Goal: Check status: Check status

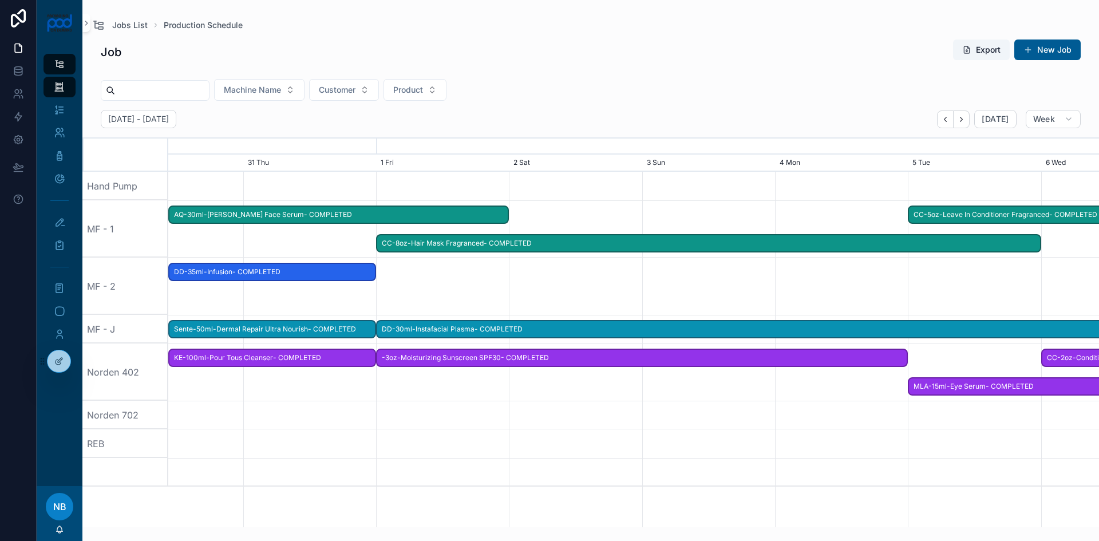
scroll to position [0, 1396]
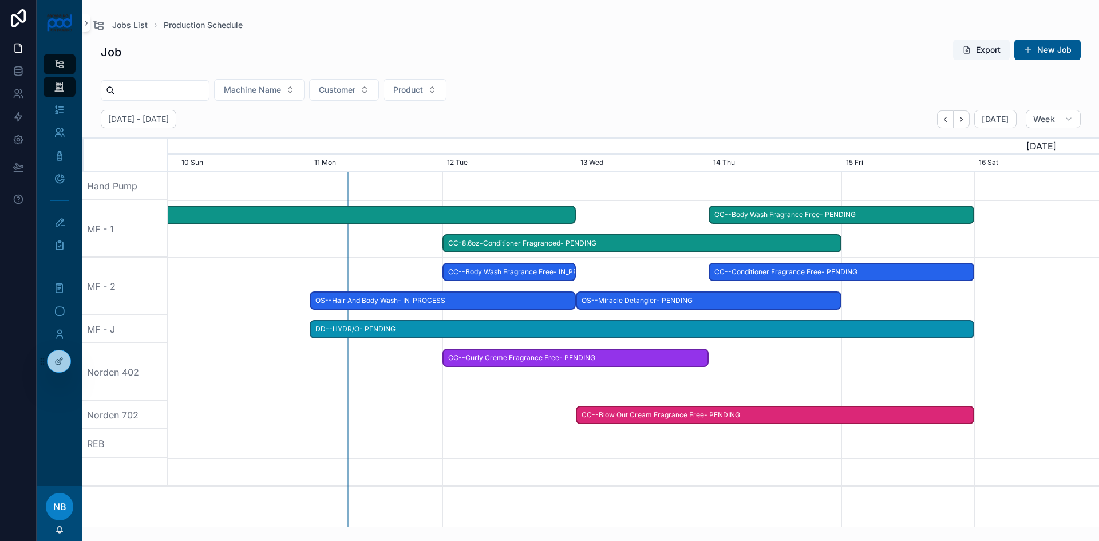
click at [400, 302] on span "OS--Hair And Body Wash- IN_PROCESS" at bounding box center [443, 300] width 264 height 19
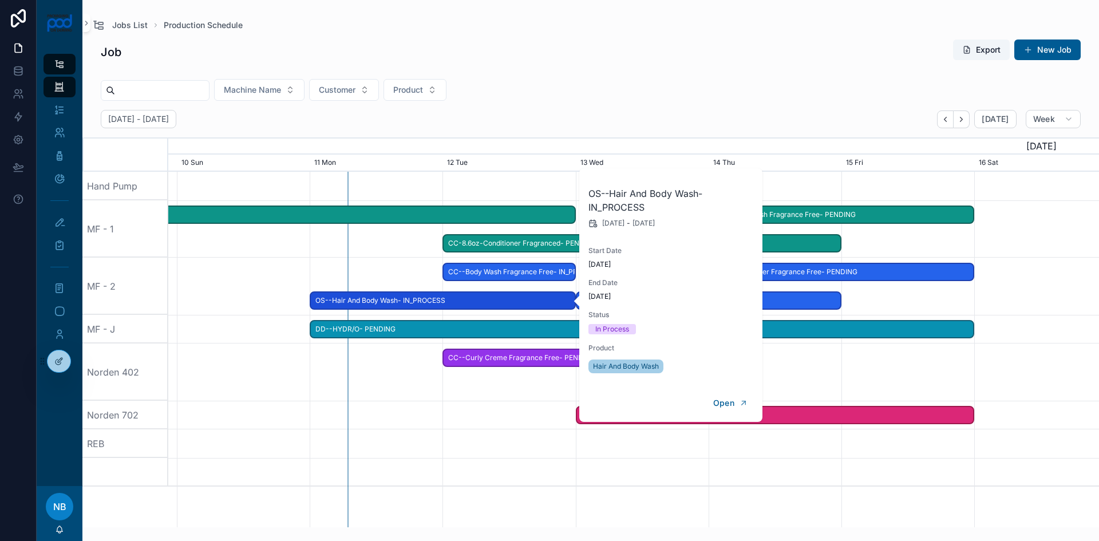
click at [481, 298] on span "OS--Hair And Body Wash- IN_PROCESS" at bounding box center [443, 300] width 264 height 19
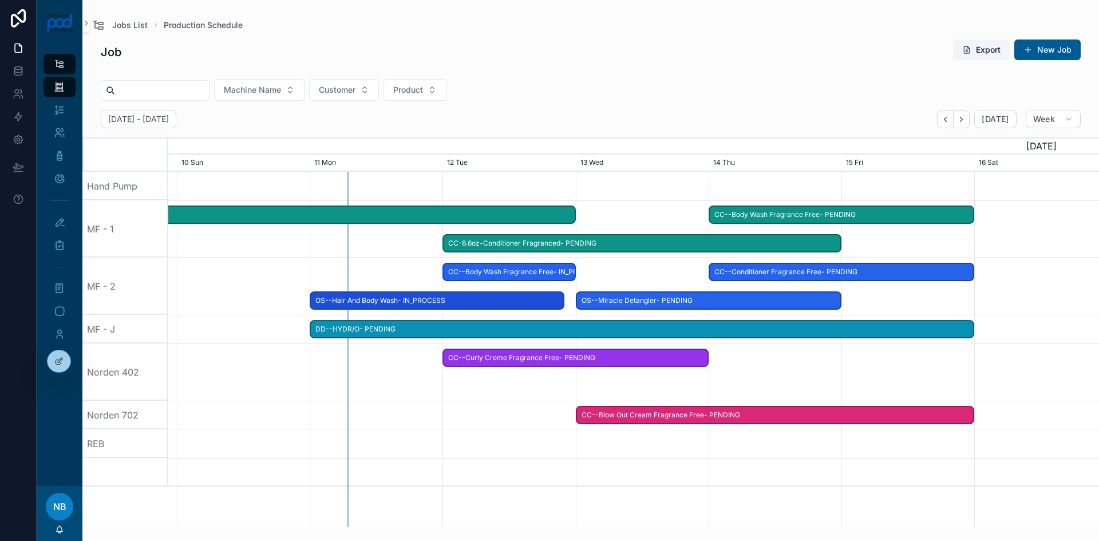
scroll to position [0, 1402]
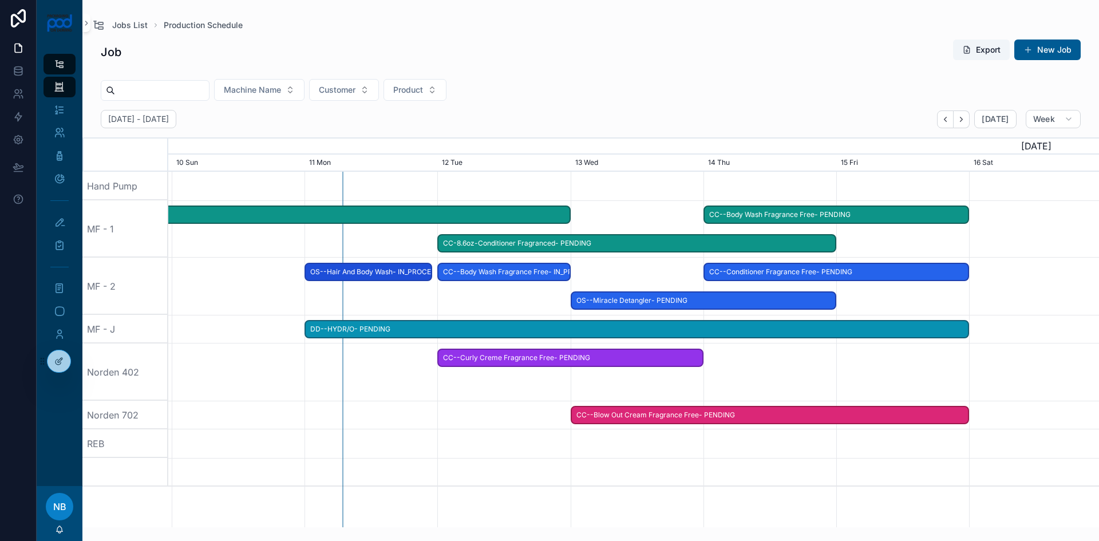
drag, startPoint x: 570, startPoint y: 301, endPoint x: 433, endPoint y: 307, distance: 136.4
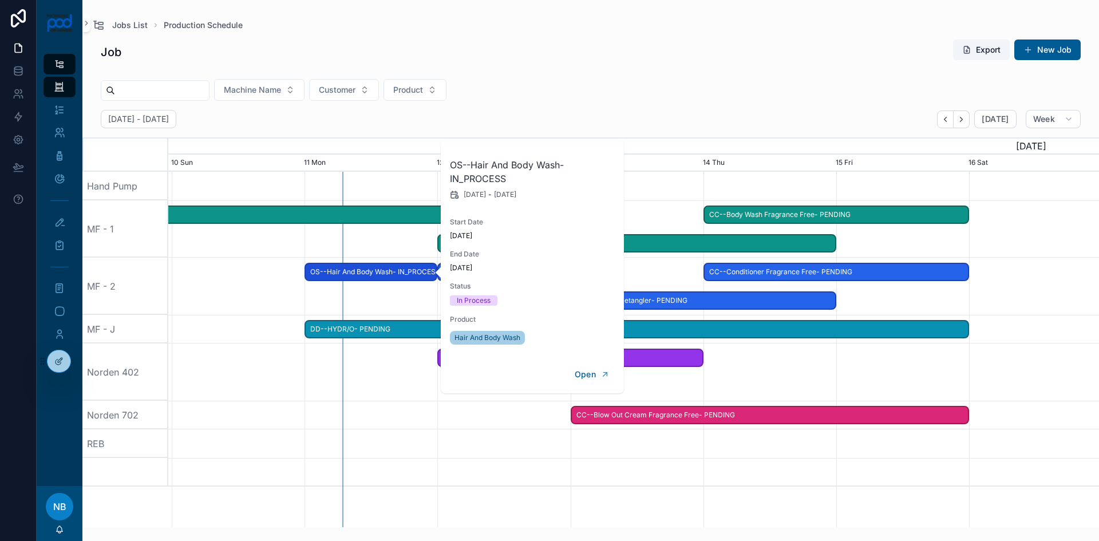
scroll to position [0, 1396]
click at [389, 279] on span "OS--Hair And Body Wash- IN_PROCESS" at bounding box center [371, 272] width 131 height 19
click at [540, 154] on span "Update Status" at bounding box center [548, 153] width 46 height 9
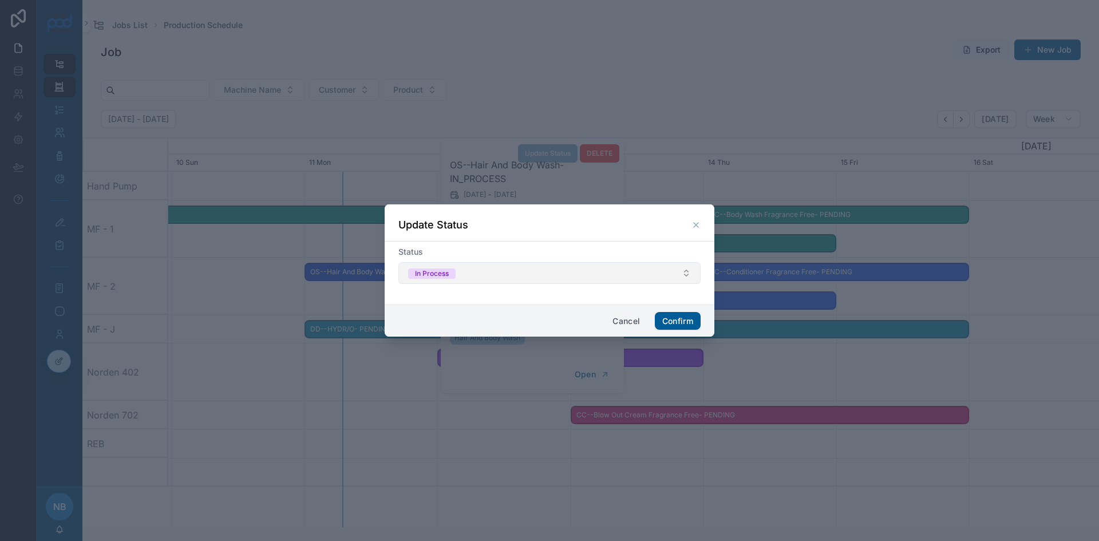
click at [487, 266] on button "In Process" at bounding box center [549, 273] width 302 height 22
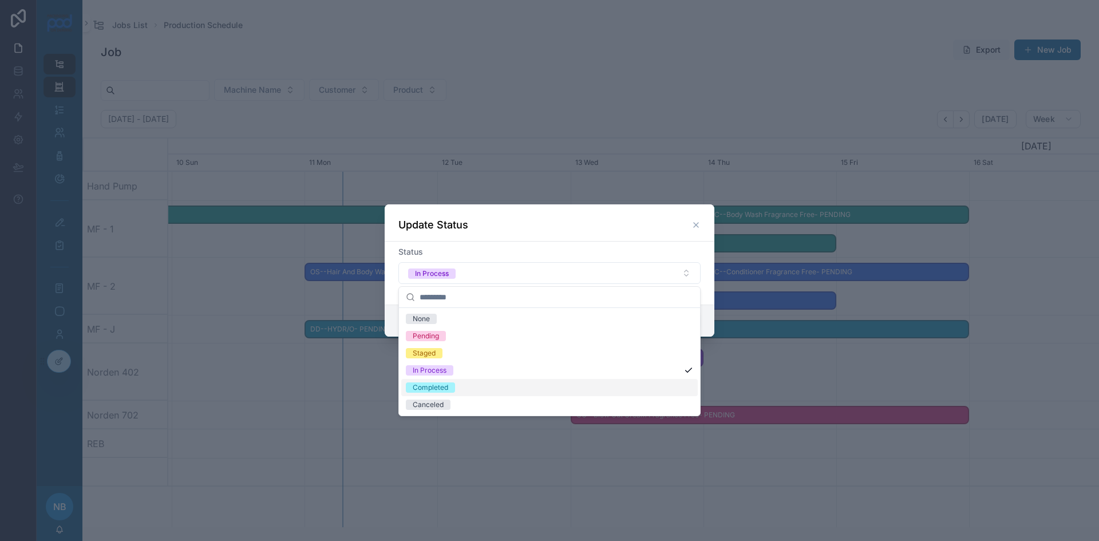
click at [451, 389] on span "Completed" at bounding box center [430, 387] width 49 height 10
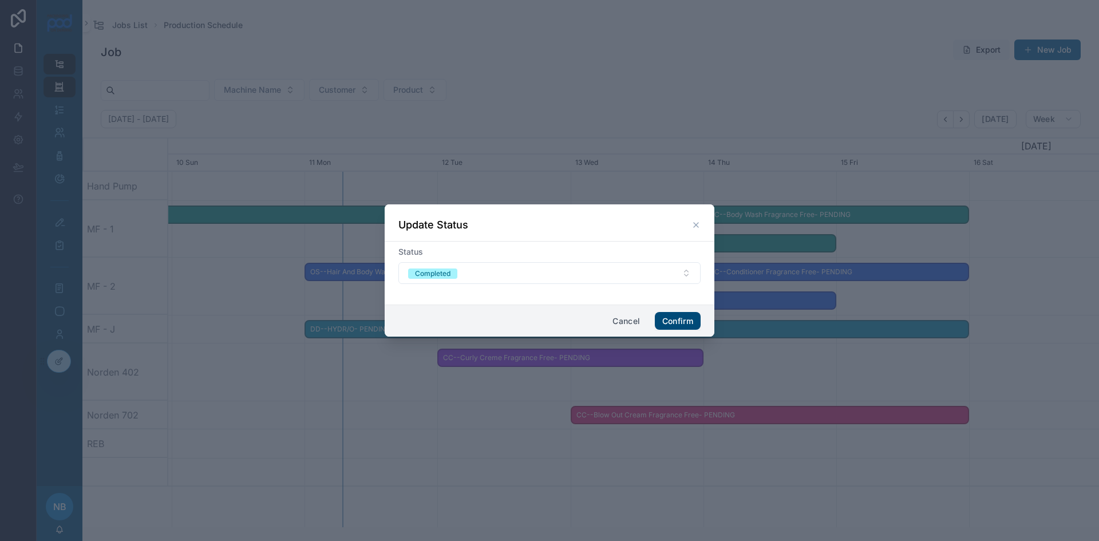
click at [674, 321] on button "Confirm" at bounding box center [678, 321] width 46 height 18
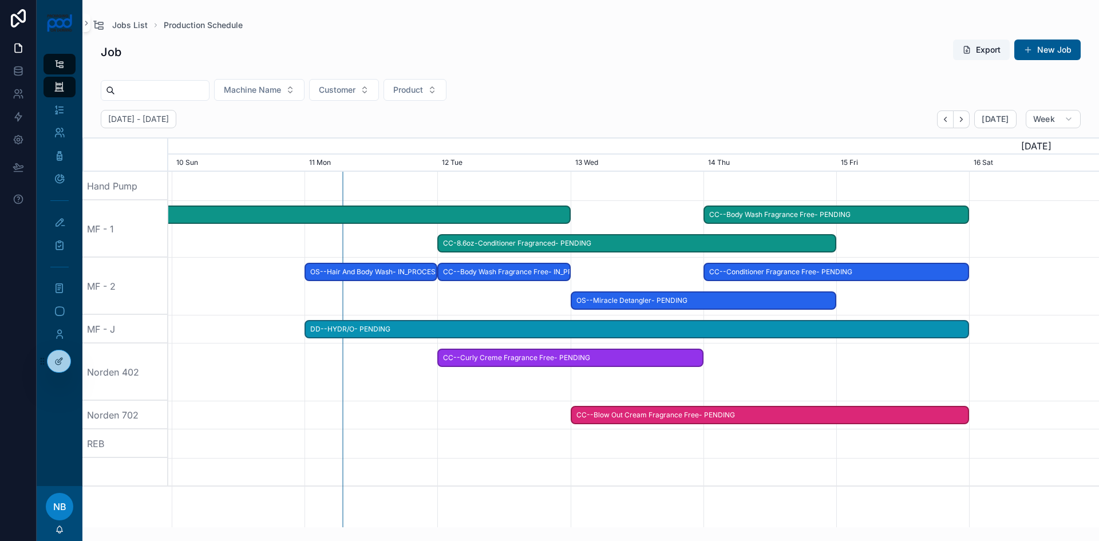
click at [511, 277] on span "CC--Body Wash Fragrance Free- IN_PROCESS" at bounding box center [504, 272] width 131 height 19
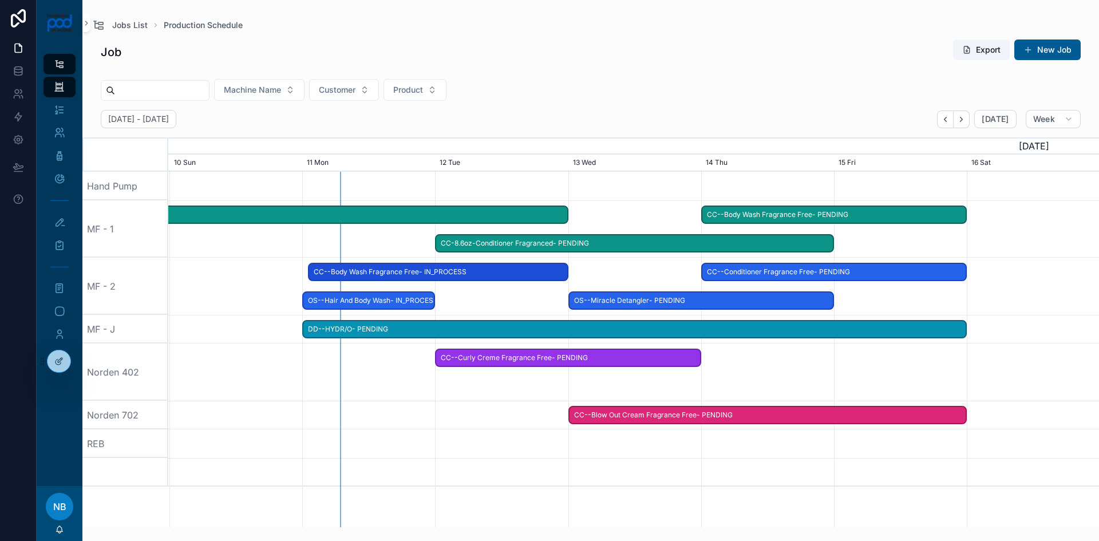
drag, startPoint x: 447, startPoint y: 274, endPoint x: 307, endPoint y: 295, distance: 141.9
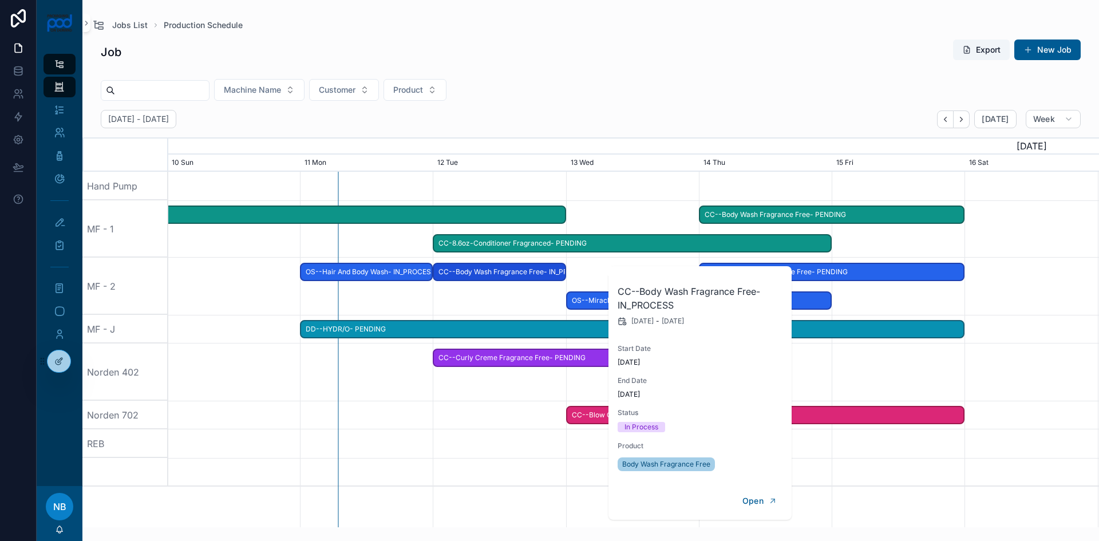
scroll to position [0, 1396]
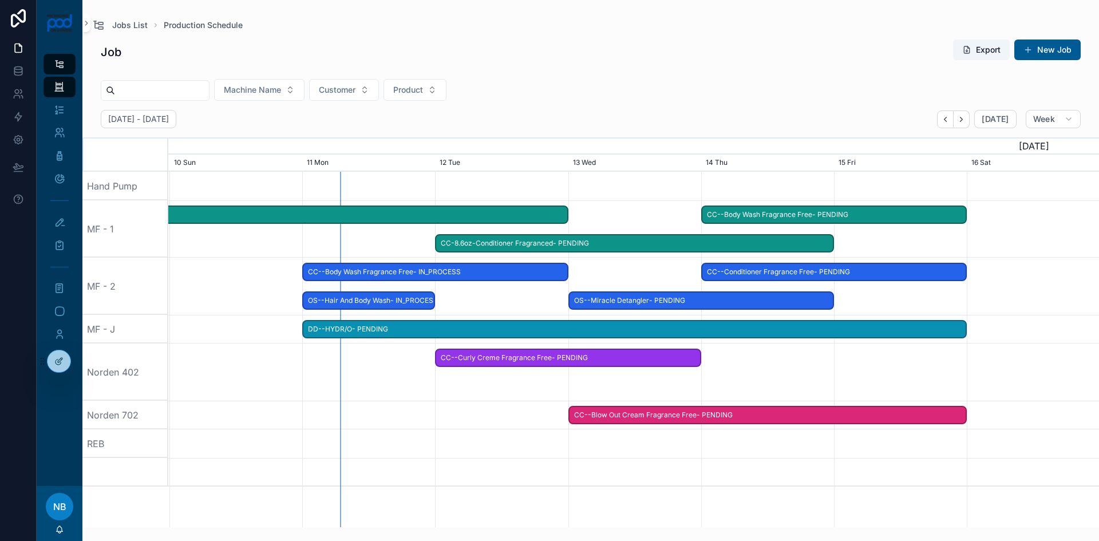
click at [498, 288] on div "scrollable content" at bounding box center [634, 286] width 3724 height 57
click at [615, 298] on span "OS--Miracle Detangler- PENDING" at bounding box center [702, 300] width 264 height 19
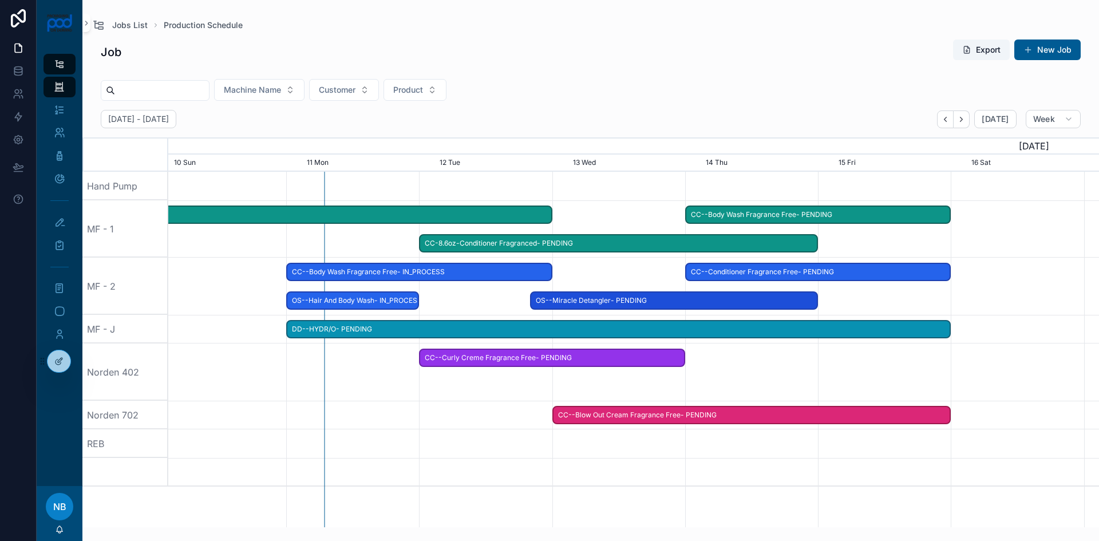
scroll to position [0, 1412]
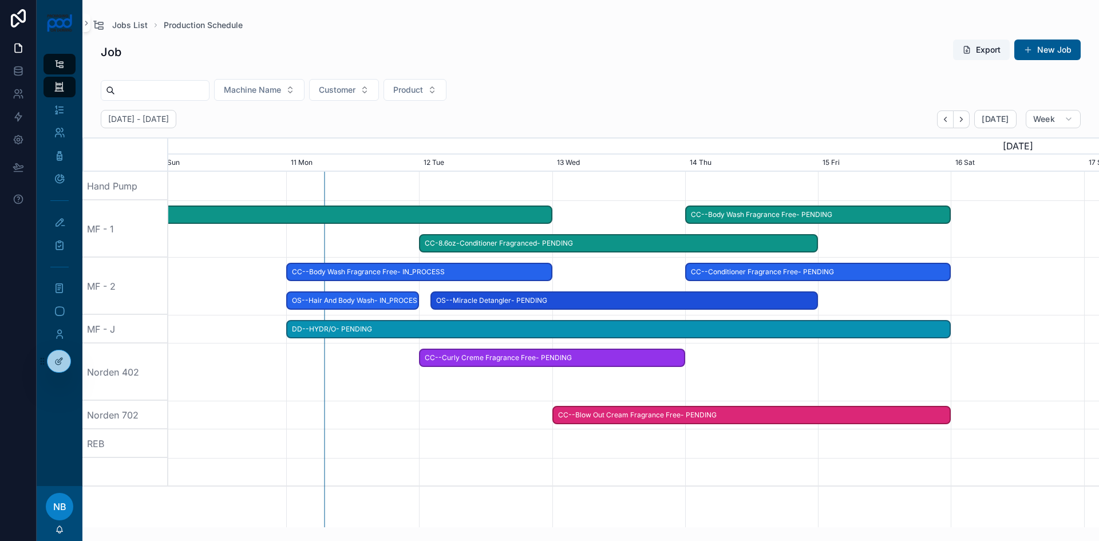
drag, startPoint x: 577, startPoint y: 301, endPoint x: 428, endPoint y: 306, distance: 148.9
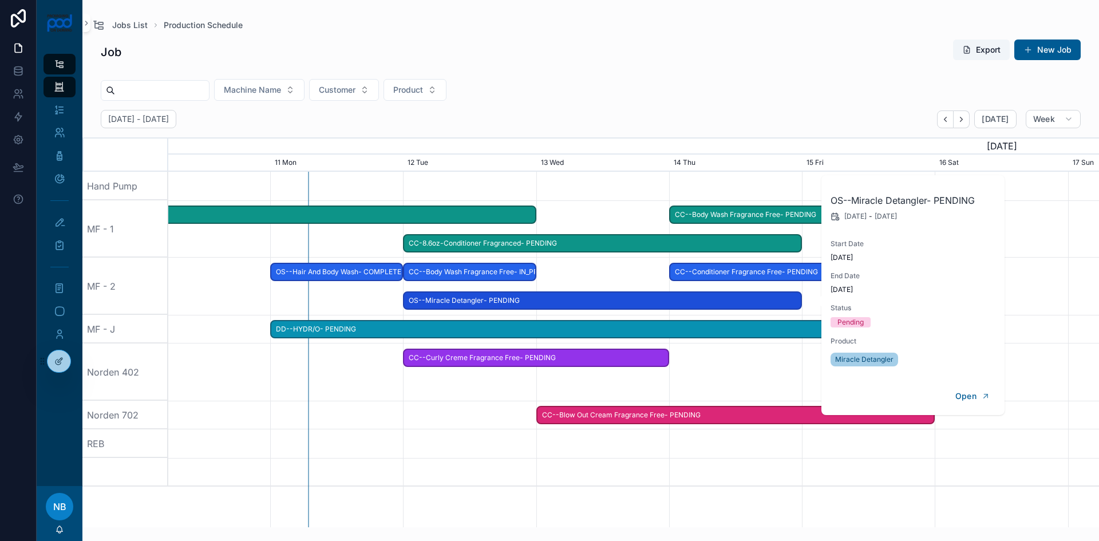
scroll to position [0, 1396]
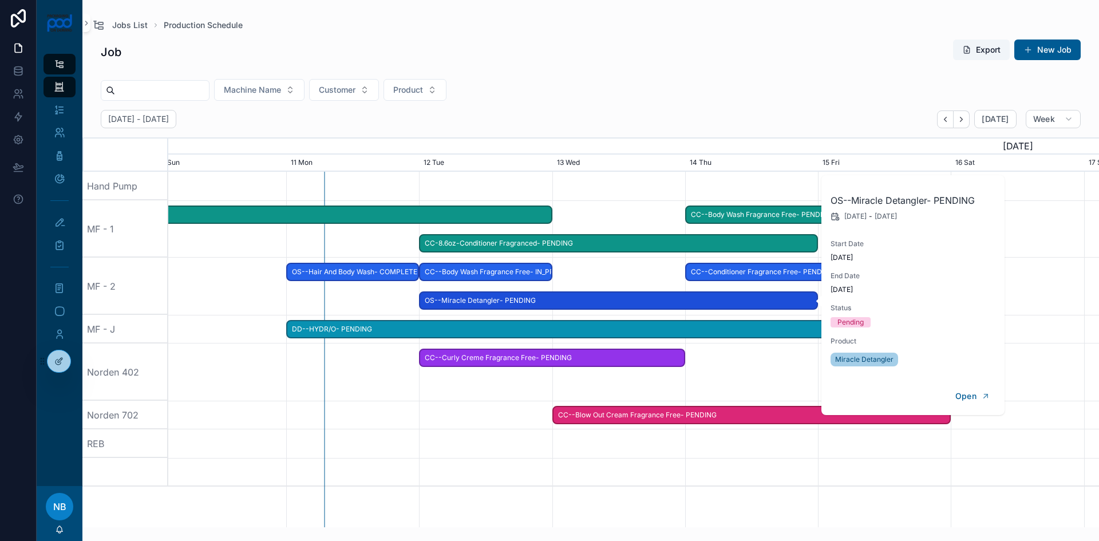
drag, startPoint x: 468, startPoint y: 269, endPoint x: 448, endPoint y: 273, distance: 20.4
click at [468, 269] on span "CC--Body Wash Fragrance Free- IN_PROCESS" at bounding box center [485, 272] width 131 height 19
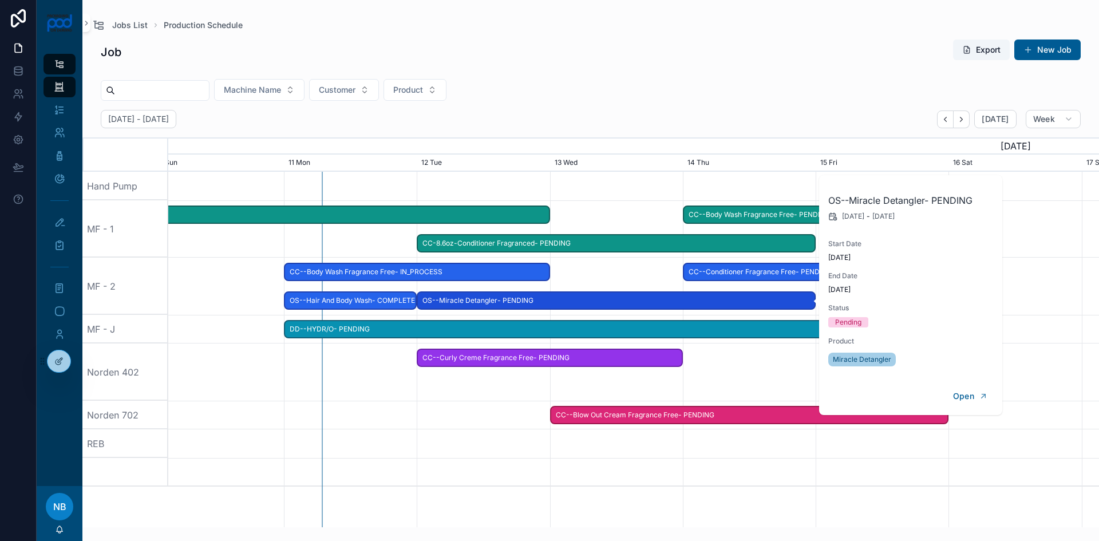
click at [575, 279] on div "scrollable content" at bounding box center [634, 286] width 3724 height 57
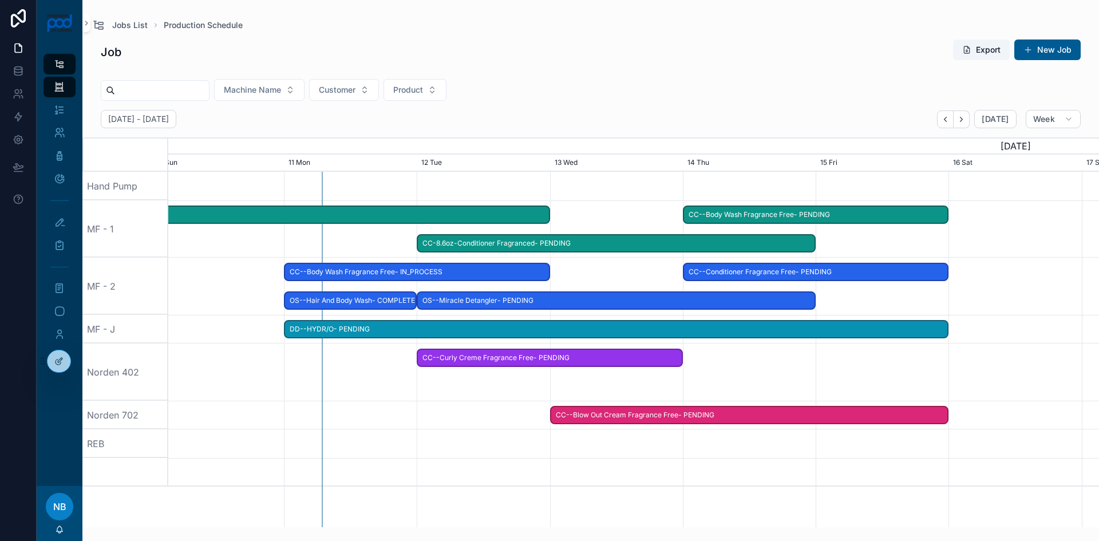
click at [538, 271] on span "CC--Body Wash Fragrance Free- IN_PROCESS" at bounding box center [417, 272] width 264 height 19
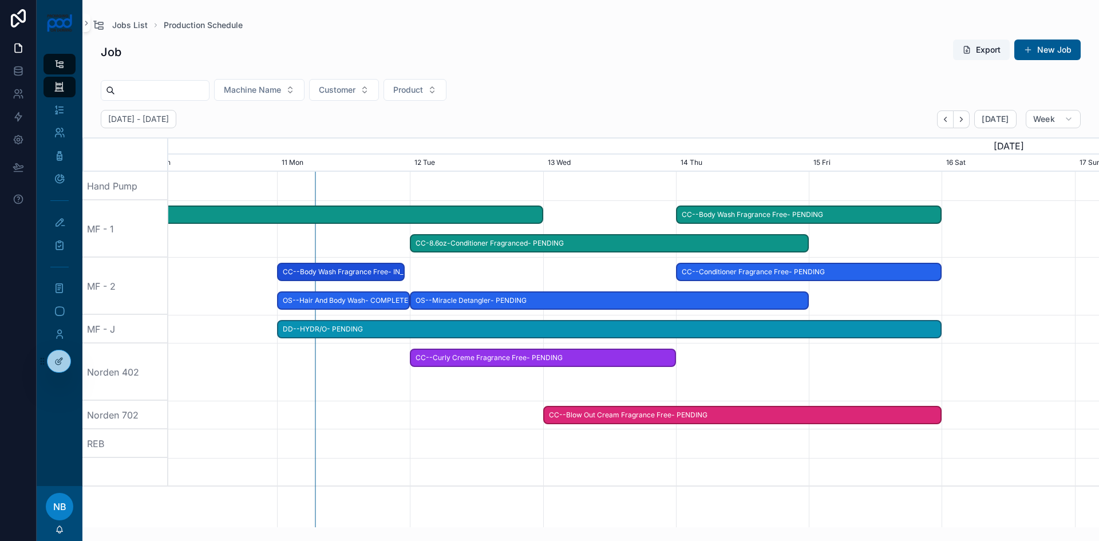
drag, startPoint x: 546, startPoint y: 271, endPoint x: 406, endPoint y: 281, distance: 140.6
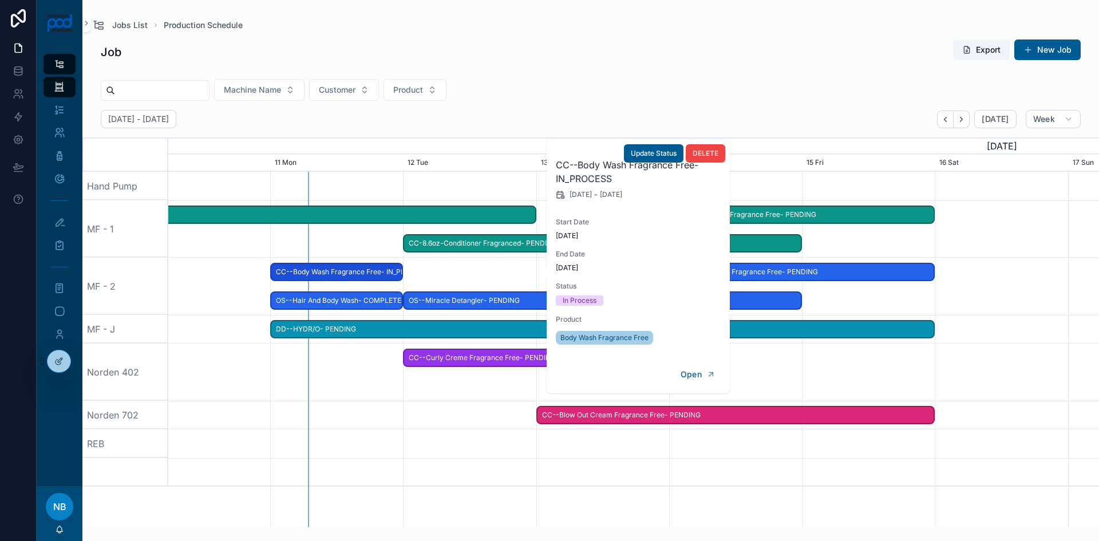
scroll to position [0, 1396]
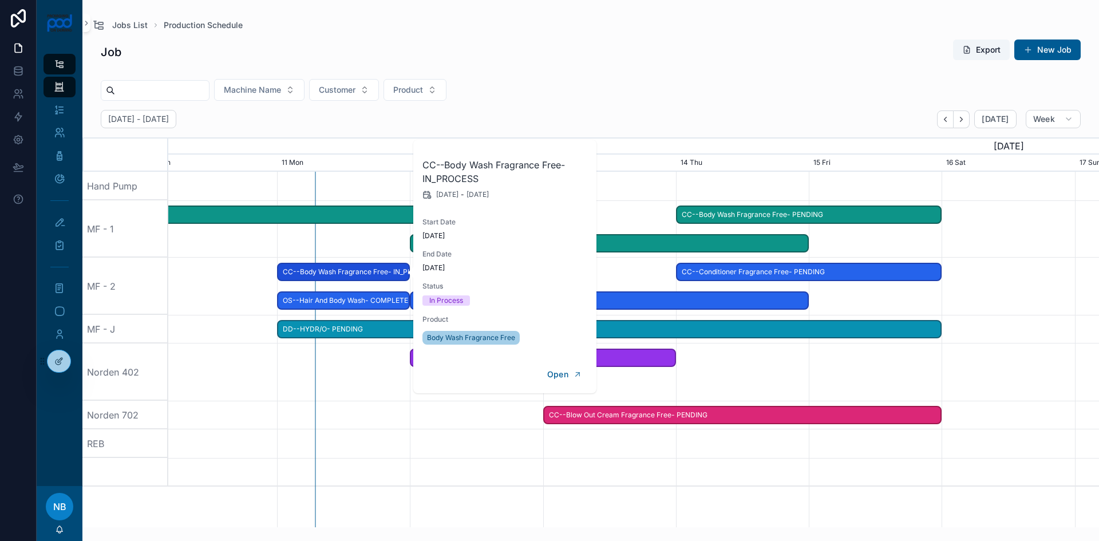
click at [609, 301] on span "OS--Miracle Detangler- PENDING" at bounding box center [609, 300] width 397 height 19
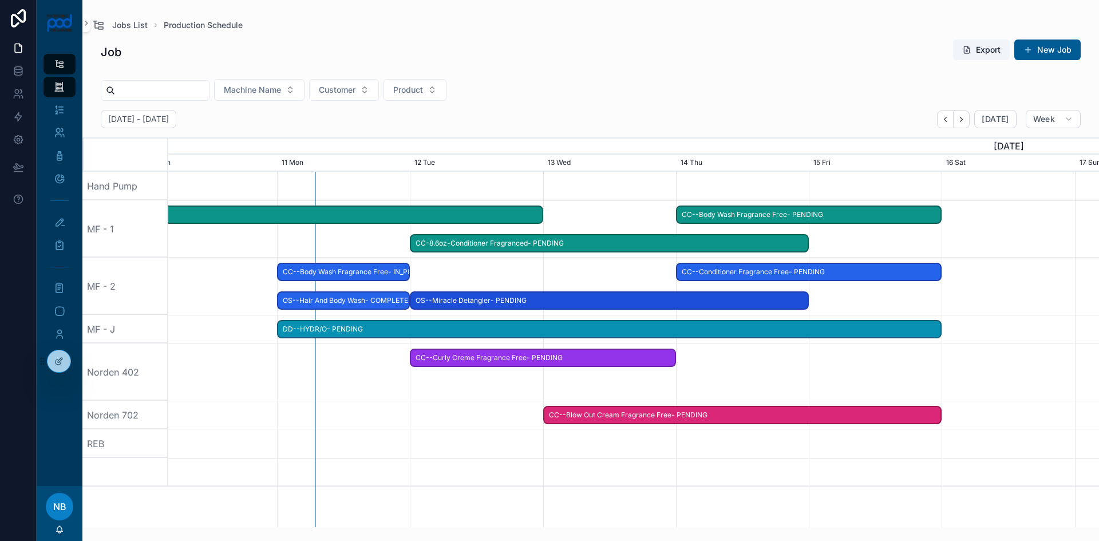
scroll to position [0, 1406]
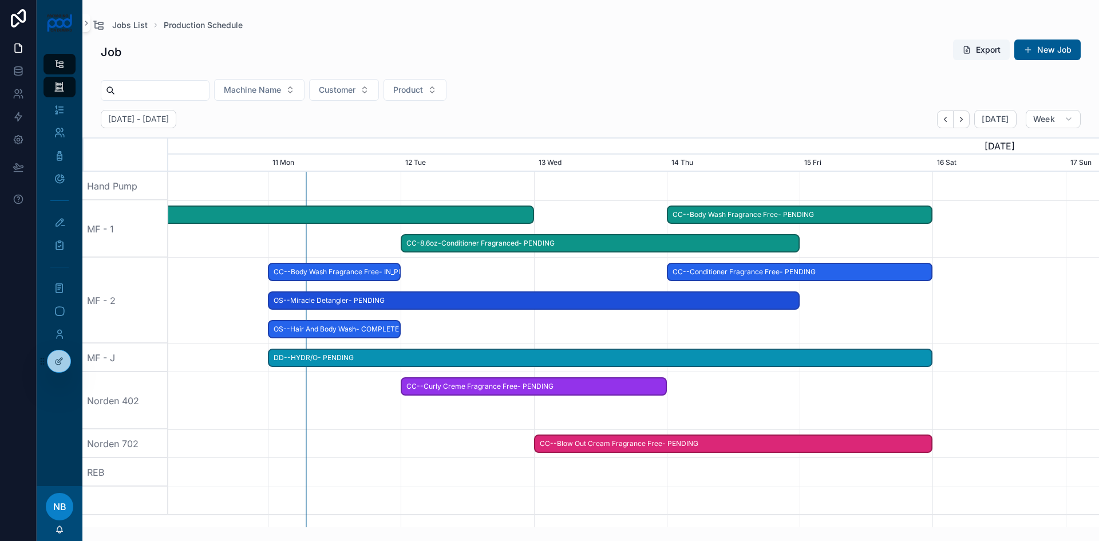
drag, startPoint x: 417, startPoint y: 300, endPoint x: 270, endPoint y: 305, distance: 147.2
click at [270, 305] on span "scrollable content" at bounding box center [276, 301] width 14 height 17
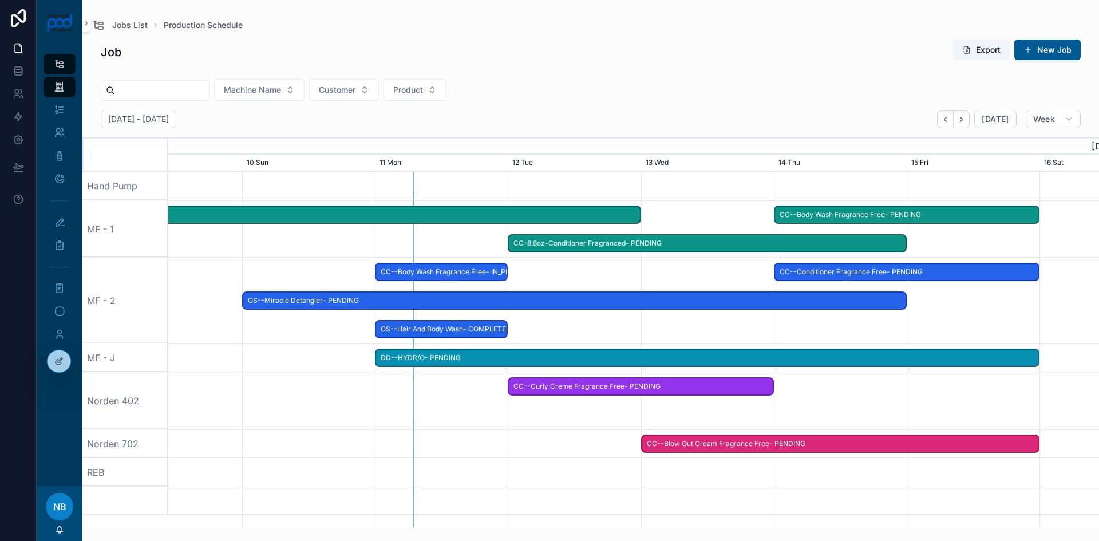
scroll to position [0, 1283]
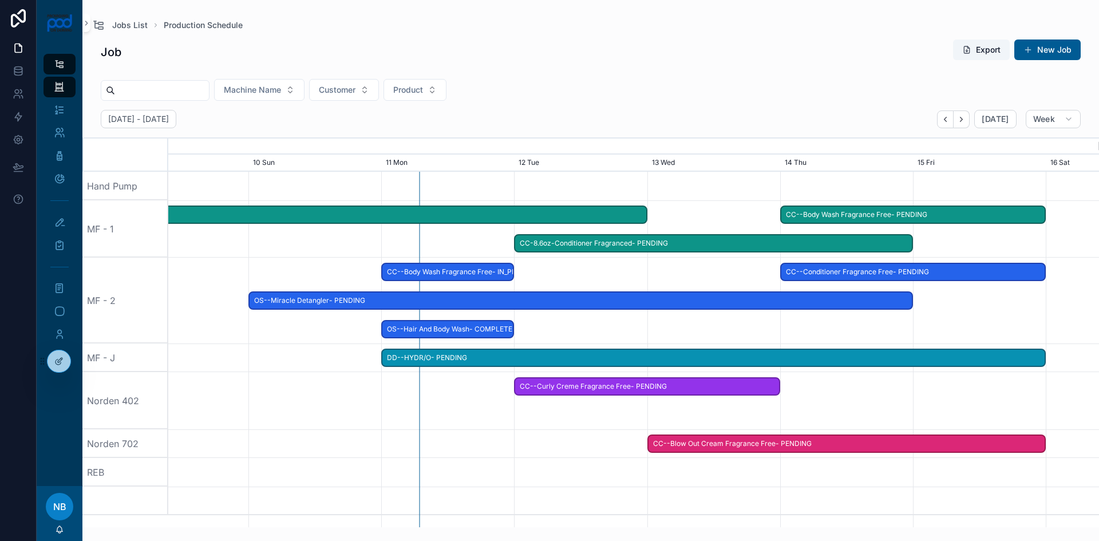
drag, startPoint x: 249, startPoint y: 330, endPoint x: 313, endPoint y: 333, distance: 64.2
click at [313, 333] on div "scrollable content" at bounding box center [747, 301] width 3724 height 86
click at [255, 297] on span "OS--Miracle Detangler- PENDING" at bounding box center [581, 300] width 662 height 19
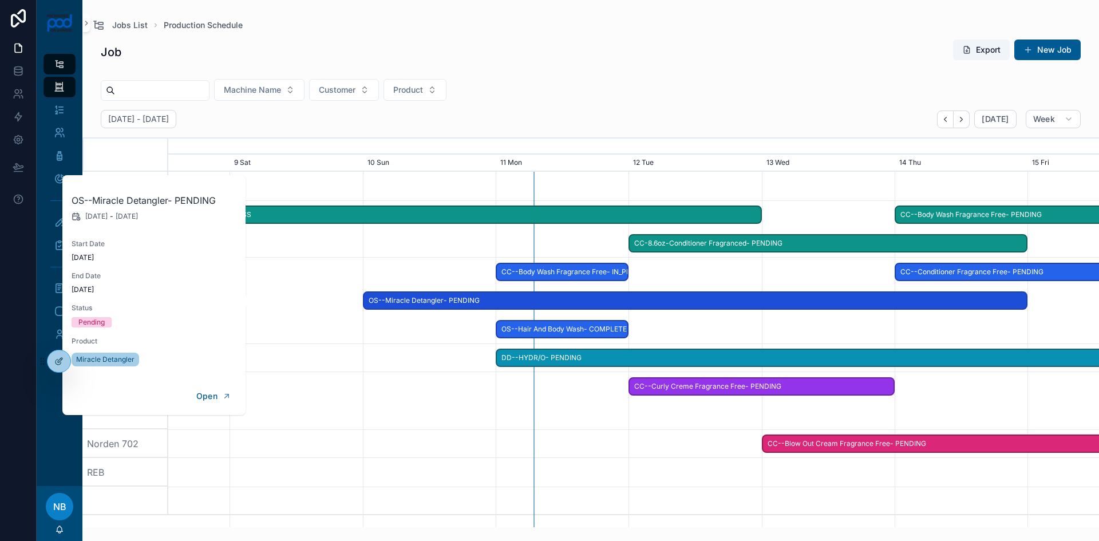
scroll to position [0, 0]
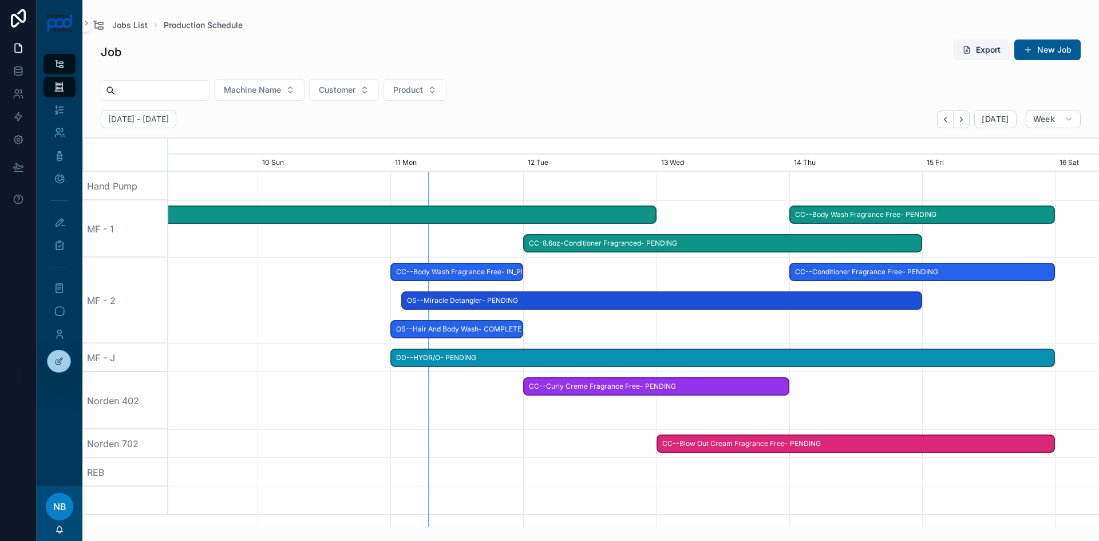
drag, startPoint x: 257, startPoint y: 301, endPoint x: 400, endPoint y: 313, distance: 143.1
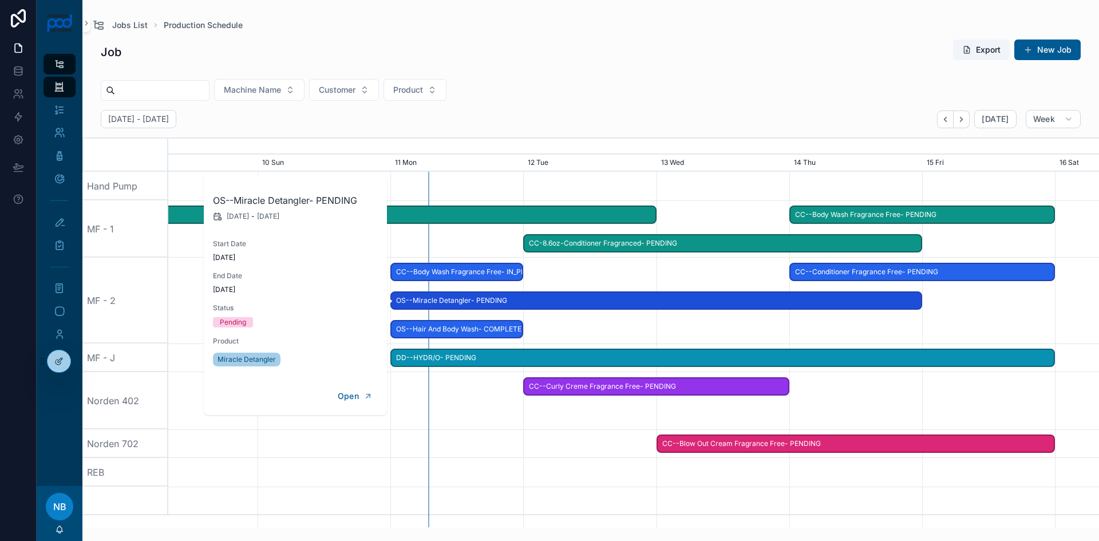
click at [921, 310] on div "scrollable content" at bounding box center [634, 301] width 3724 height 86
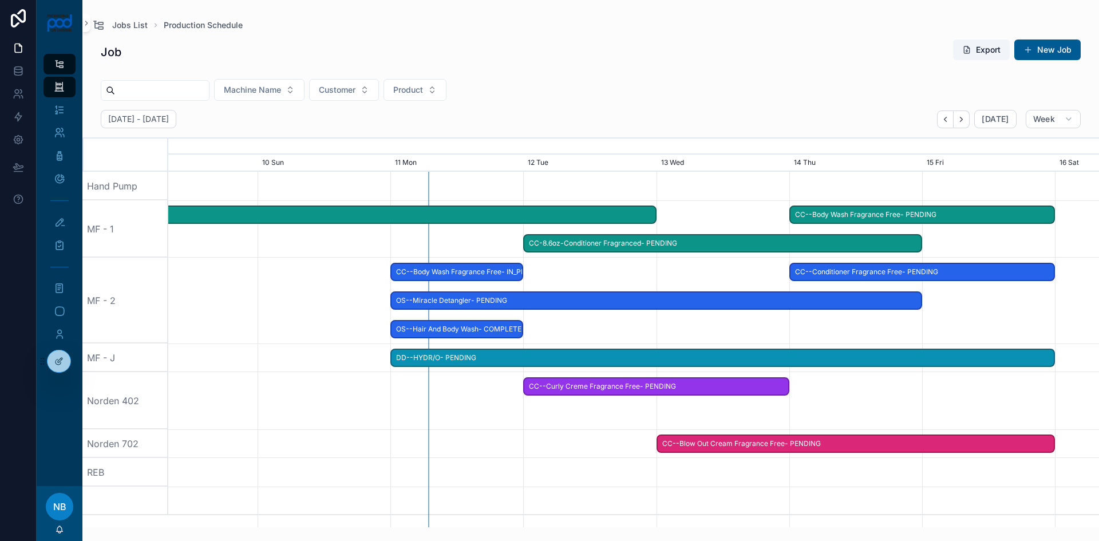
click at [917, 301] on span "OS--Miracle Detangler- PENDING" at bounding box center [657, 300] width 530 height 19
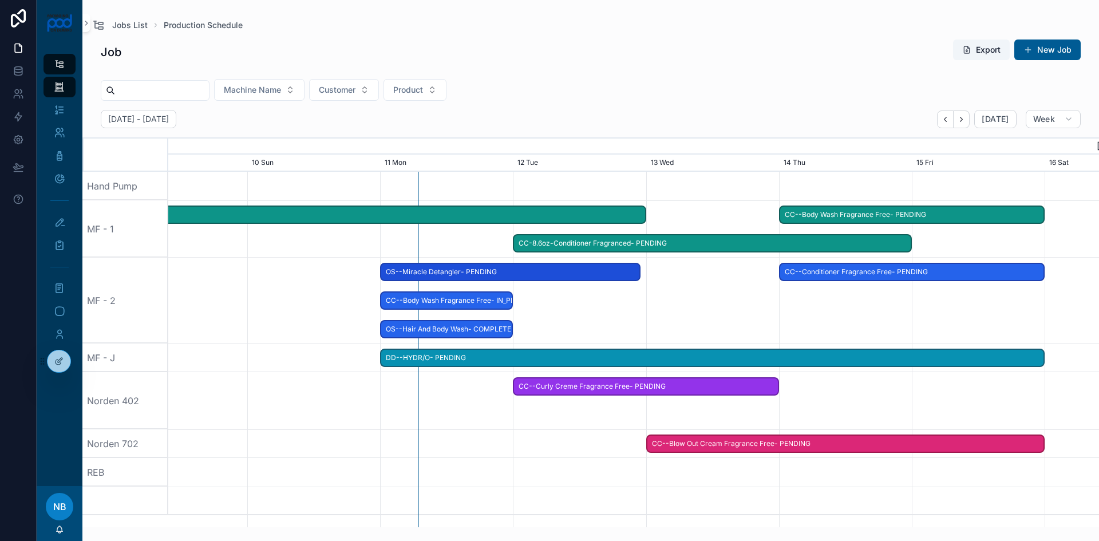
drag, startPoint x: 918, startPoint y: 298, endPoint x: 640, endPoint y: 313, distance: 278.7
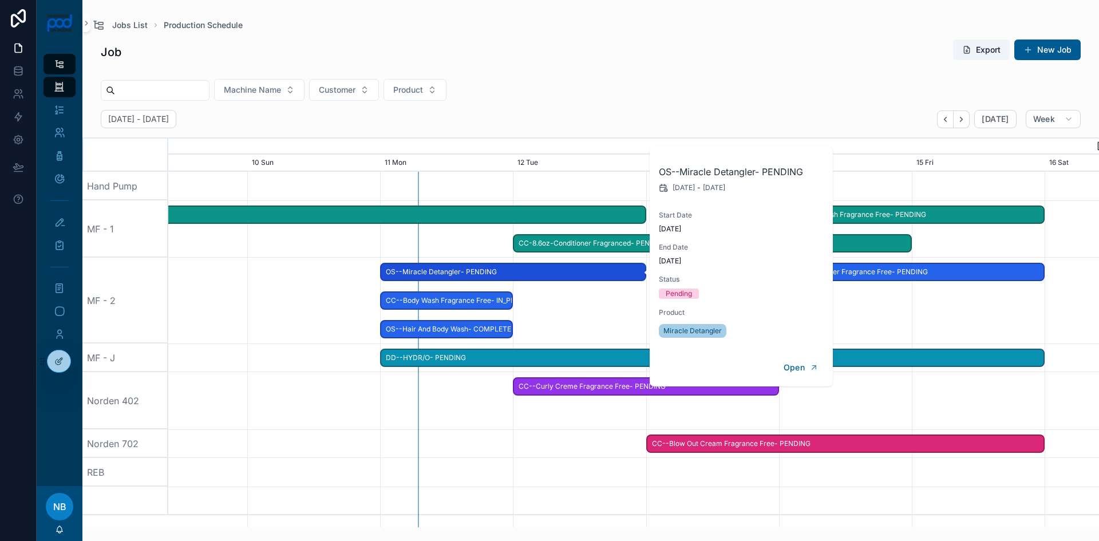
click at [858, 298] on div "scrollable content" at bounding box center [634, 301] width 3724 height 86
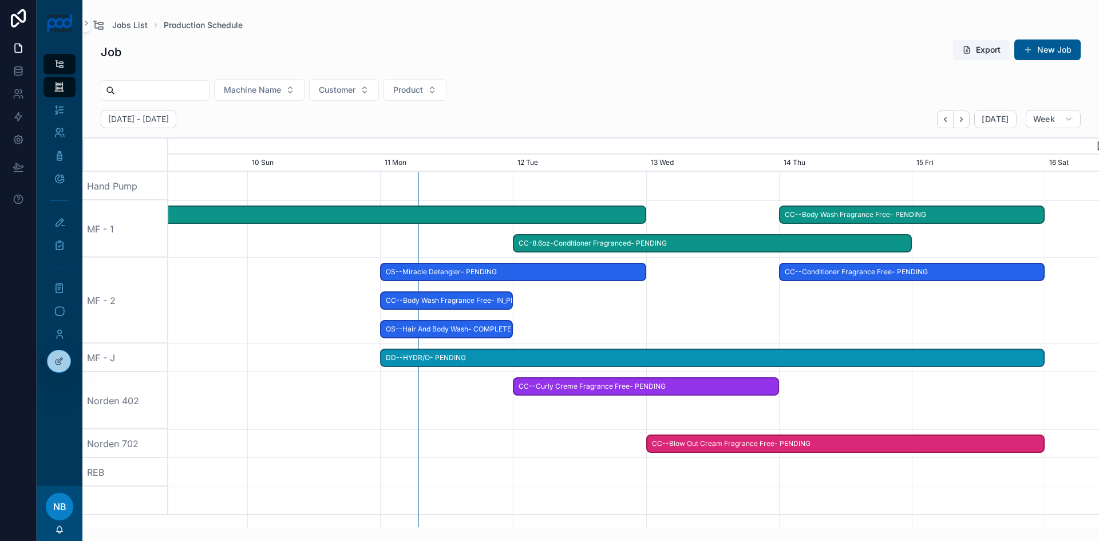
click at [440, 219] on span "PB--Forever Shine Conditioner- IN_PROCESS" at bounding box center [313, 215] width 662 height 19
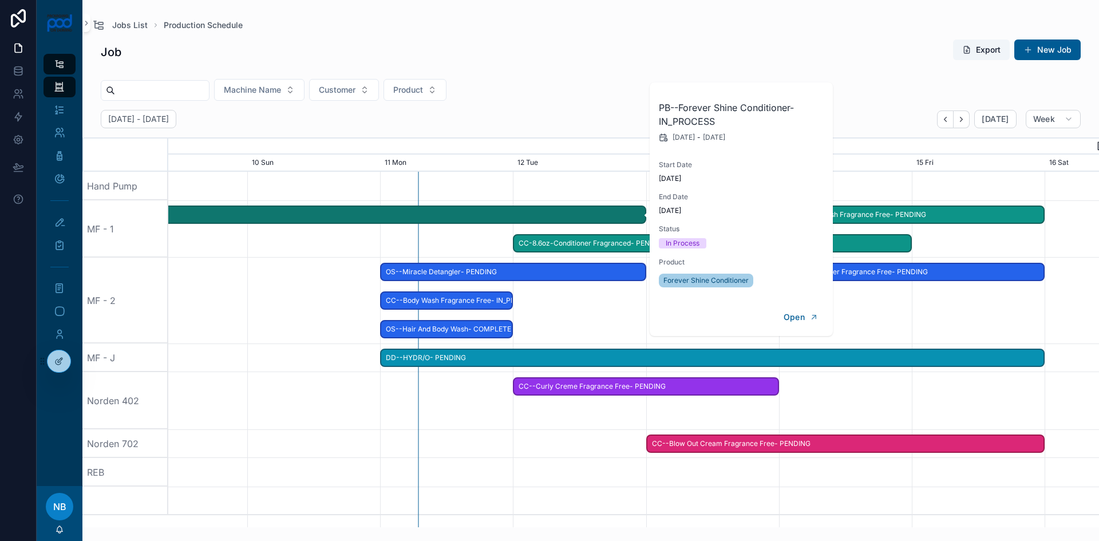
click at [583, 246] on span "CC-8.6oz-Conditioner Fragranced- PENDING" at bounding box center [712, 243] width 397 height 19
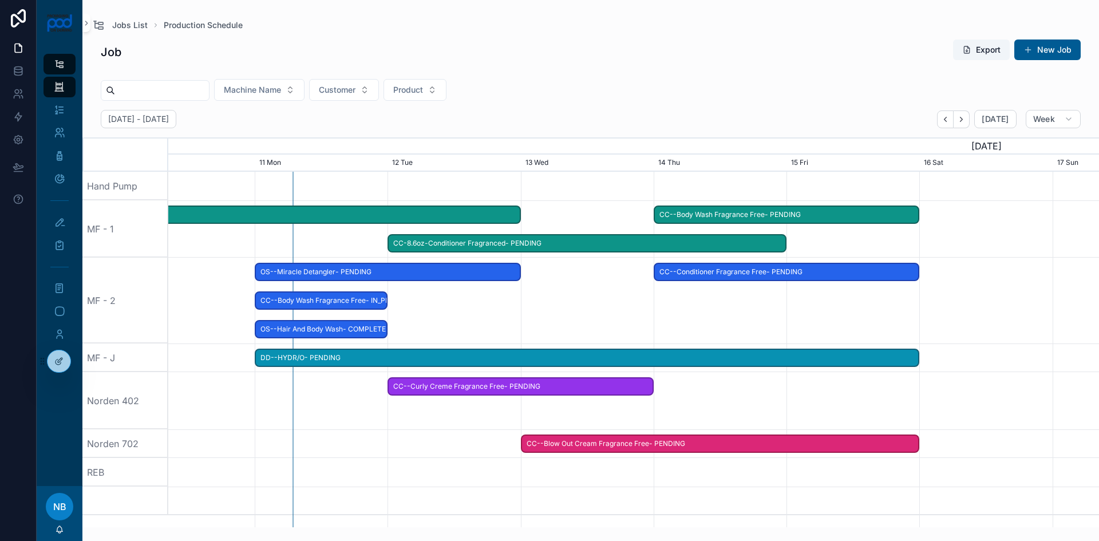
drag, startPoint x: 859, startPoint y: 321, endPoint x: 595, endPoint y: 310, distance: 264.7
click at [603, 322] on div "scrollable content" at bounding box center [509, 301] width 3724 height 86
